Goal: Navigation & Orientation: Find specific page/section

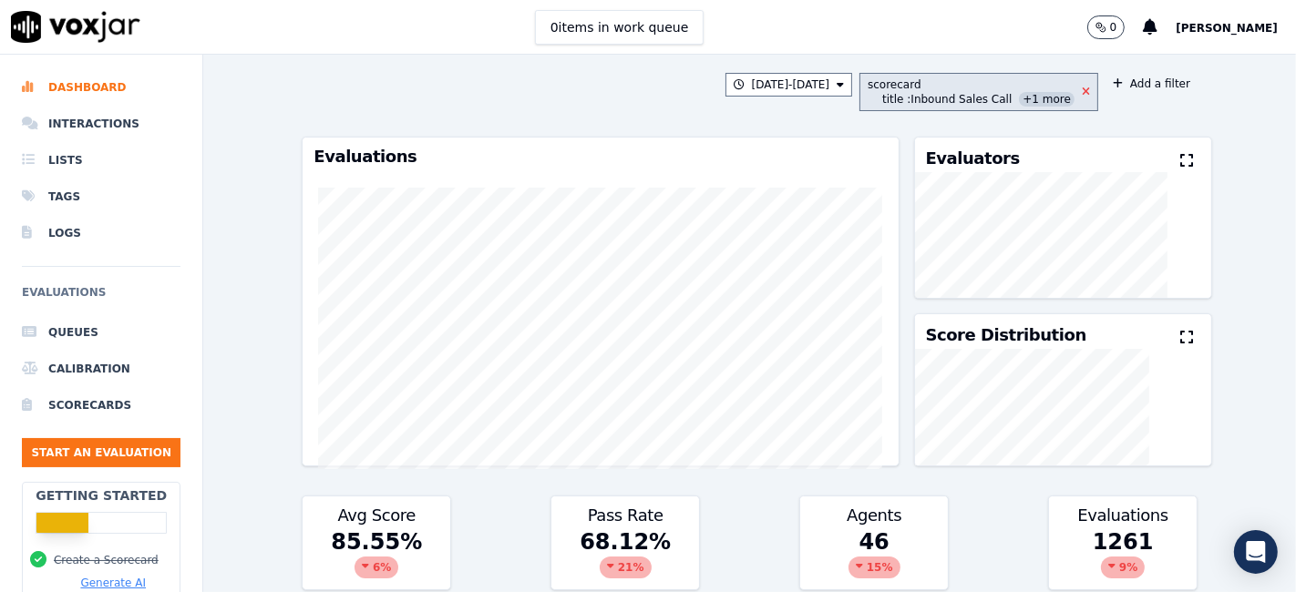
click at [1082, 92] on icon at bounding box center [1086, 92] width 8 height 11
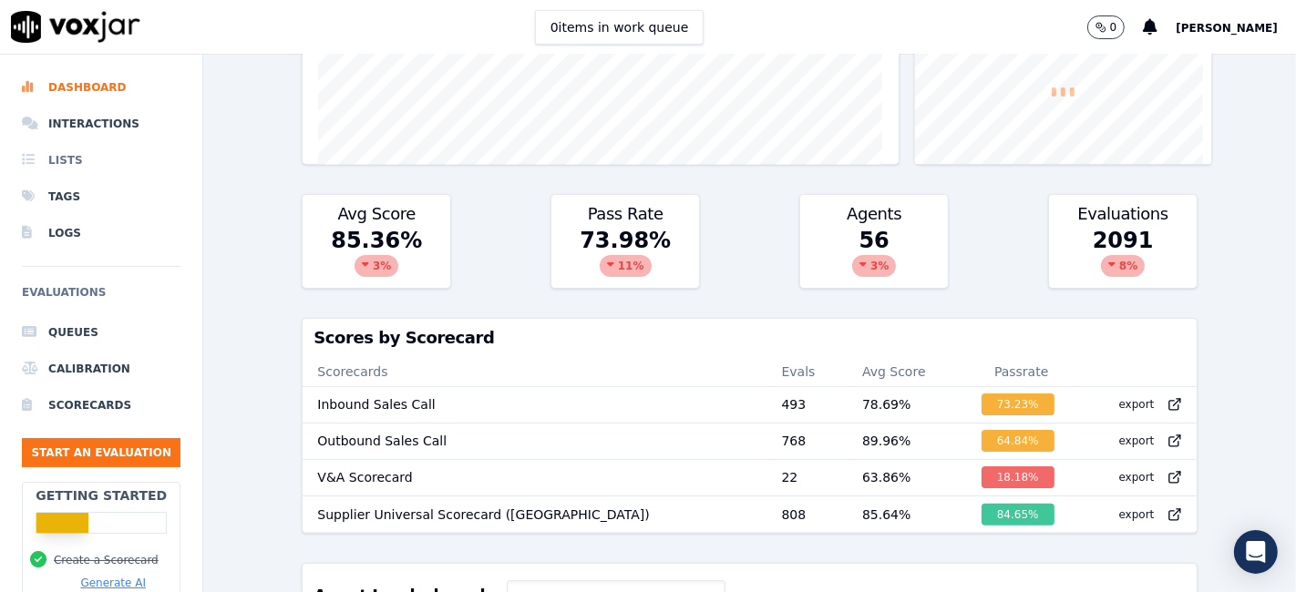
scroll to position [291, 0]
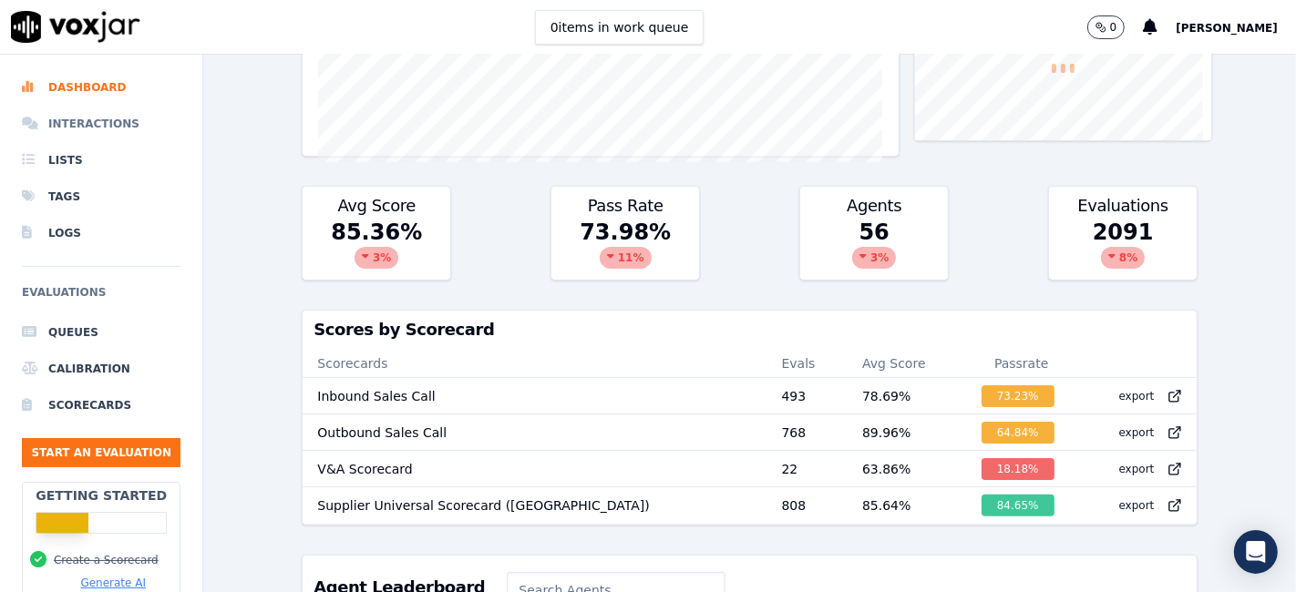
click at [80, 130] on li "Interactions" at bounding box center [101, 124] width 159 height 36
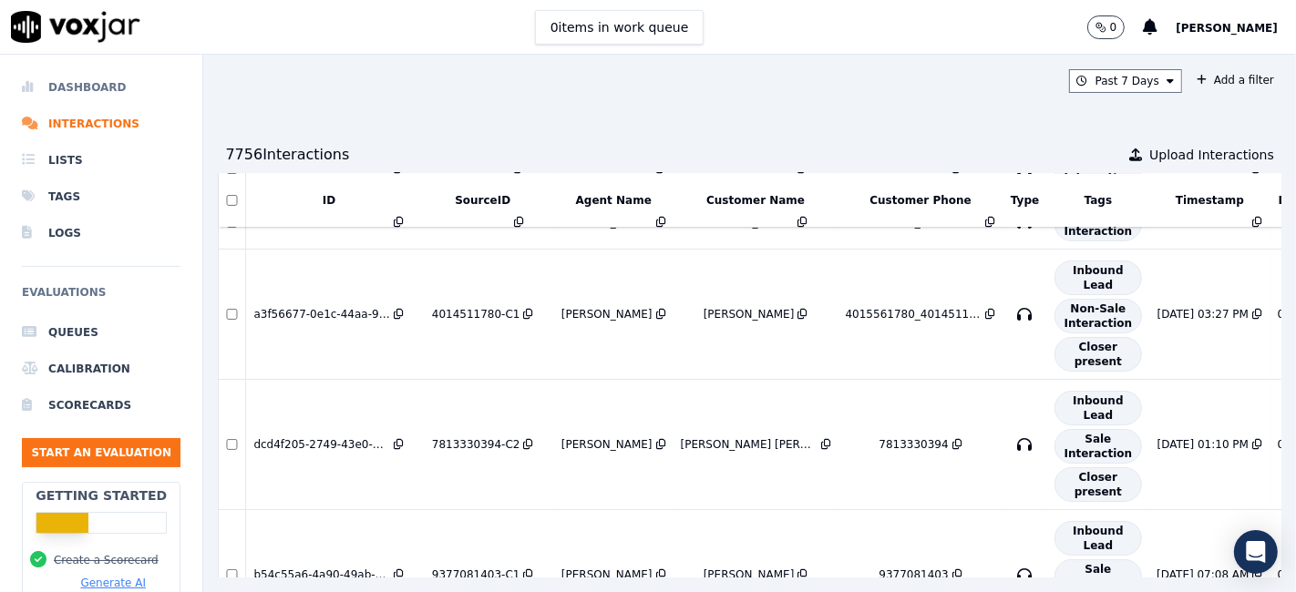
click at [76, 78] on li "Dashboard" at bounding box center [101, 87] width 159 height 36
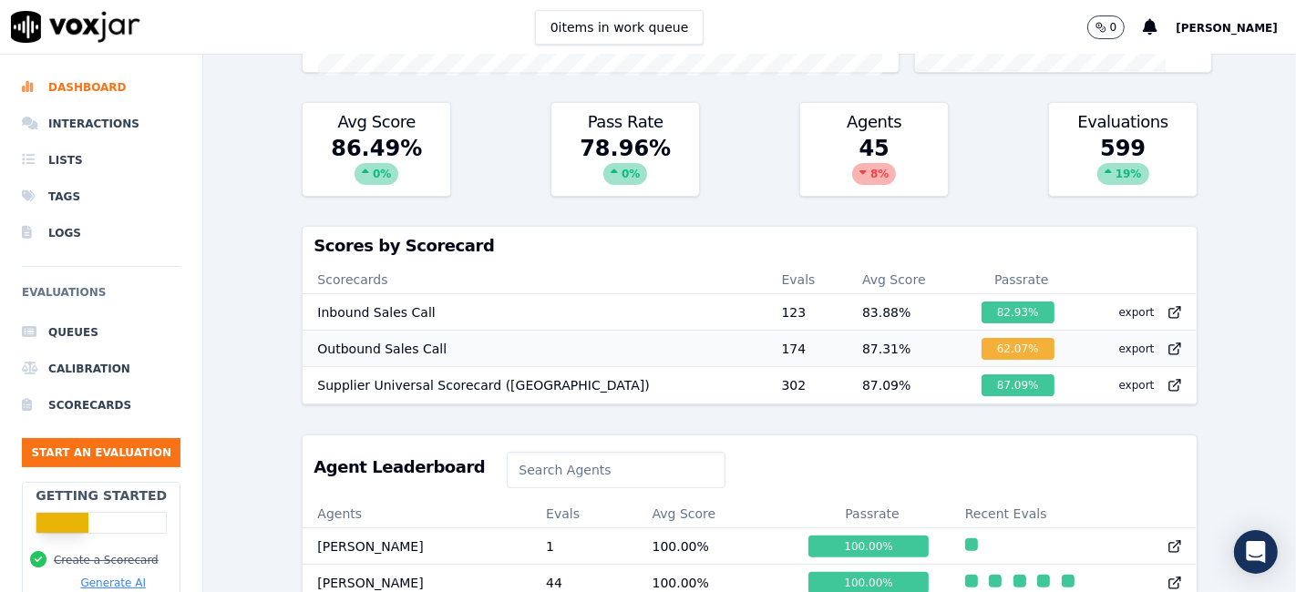
scroll to position [377, 0]
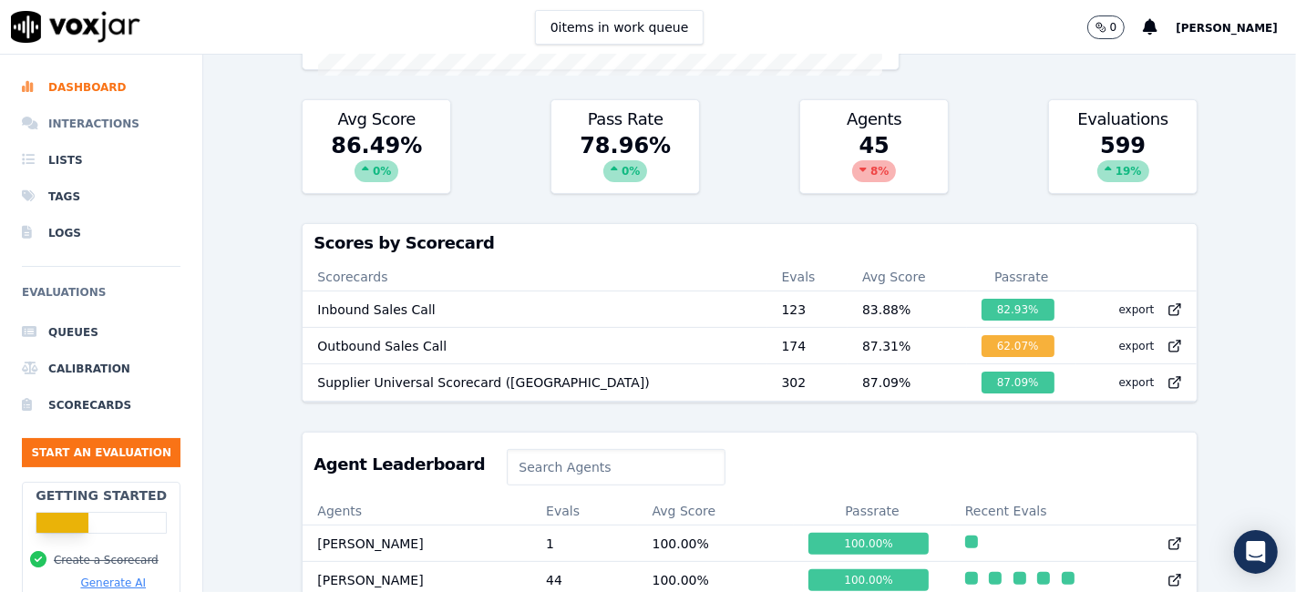
click at [49, 129] on li "Interactions" at bounding box center [101, 124] width 159 height 36
